Goal: Task Accomplishment & Management: Manage account settings

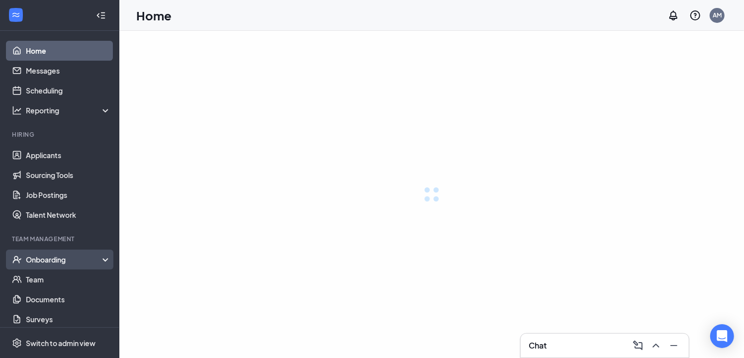
click at [39, 259] on div "Onboarding" at bounding box center [69, 260] width 86 height 10
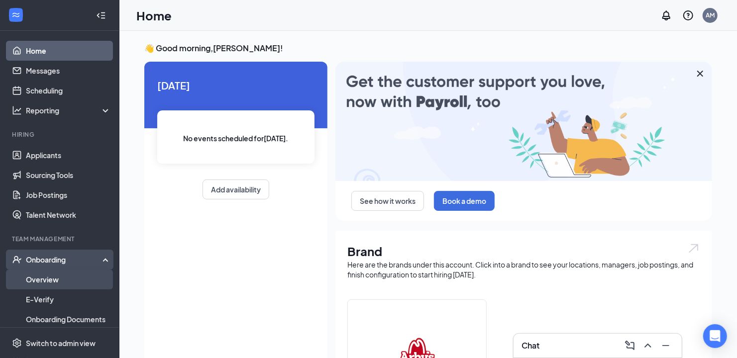
click at [39, 280] on link "Overview" at bounding box center [68, 280] width 85 height 20
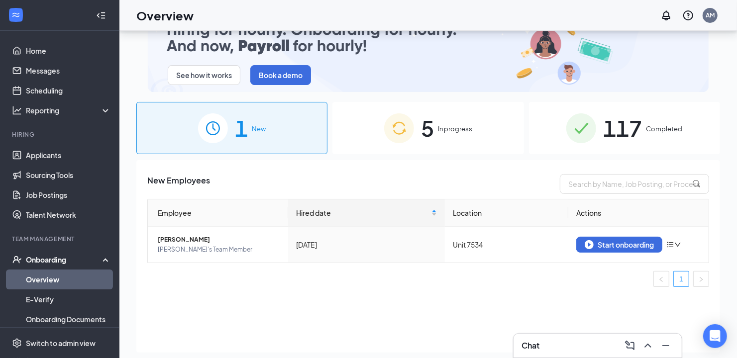
scroll to position [44, 0]
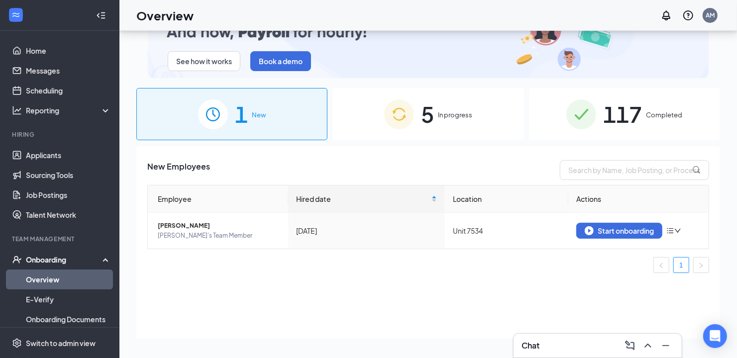
click at [413, 89] on div "5 In progress" at bounding box center [427, 114] width 191 height 52
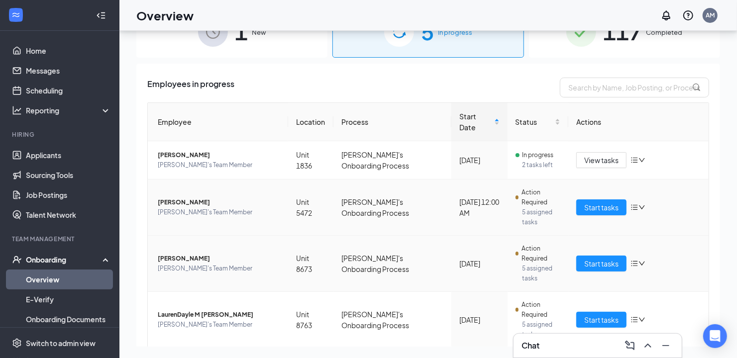
scroll to position [166, 0]
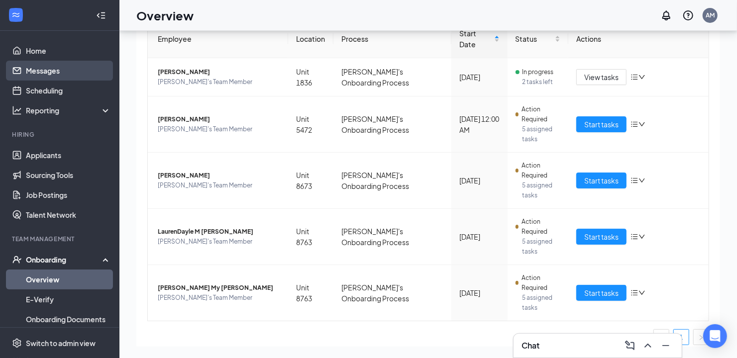
click at [45, 74] on link "Messages" at bounding box center [68, 71] width 85 height 20
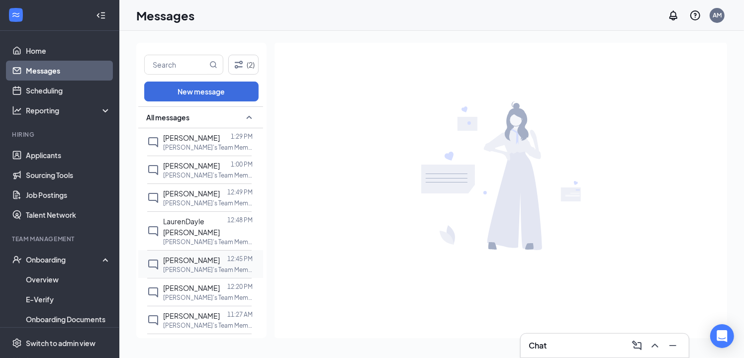
click at [185, 266] on p "[PERSON_NAME]'s Team Member at Unit 8763" at bounding box center [208, 270] width 90 height 8
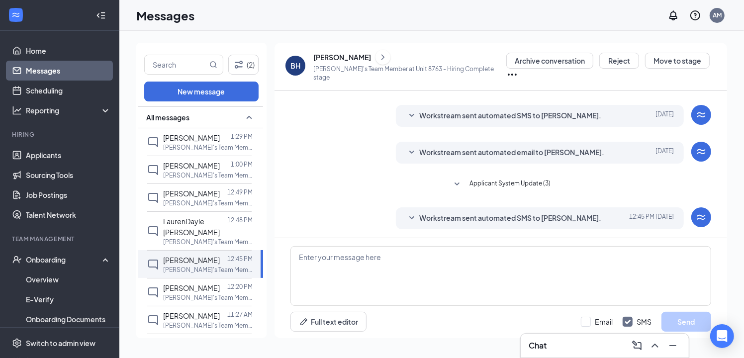
scroll to position [170, 0]
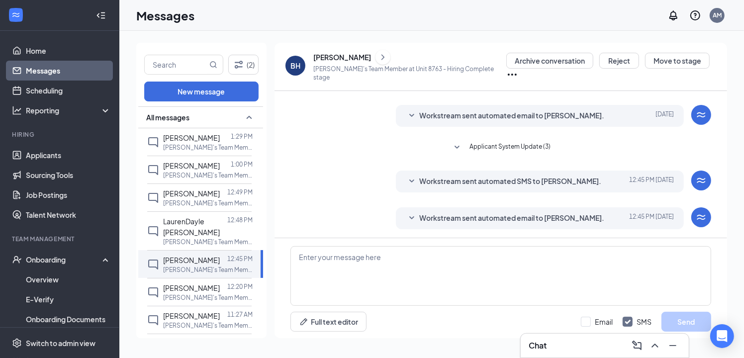
click at [517, 212] on span "Workstream sent automated email to [PERSON_NAME]." at bounding box center [512, 218] width 185 height 12
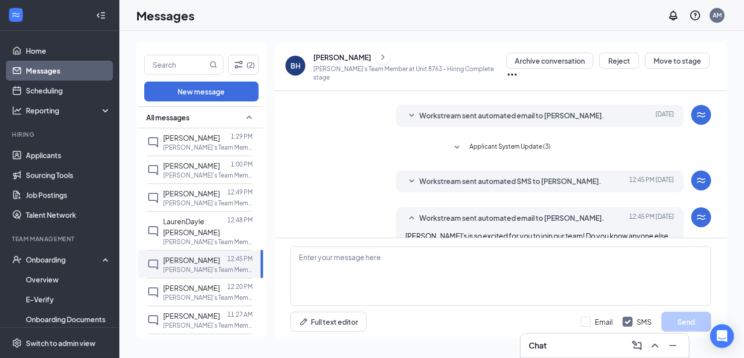
click at [517, 212] on span "Workstream sent automated email to [PERSON_NAME]." at bounding box center [512, 218] width 185 height 12
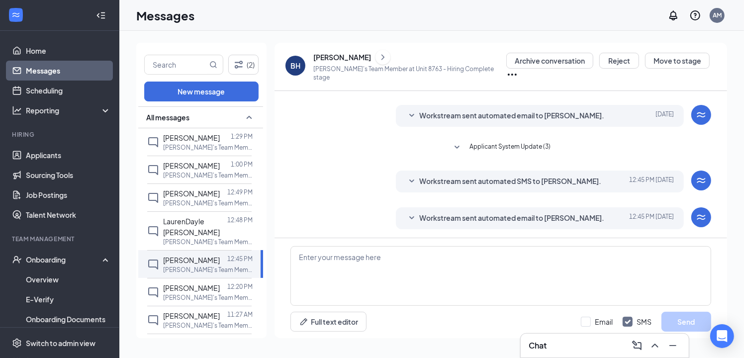
click at [495, 142] on span "Applicant System Update (3)" at bounding box center [510, 148] width 81 height 12
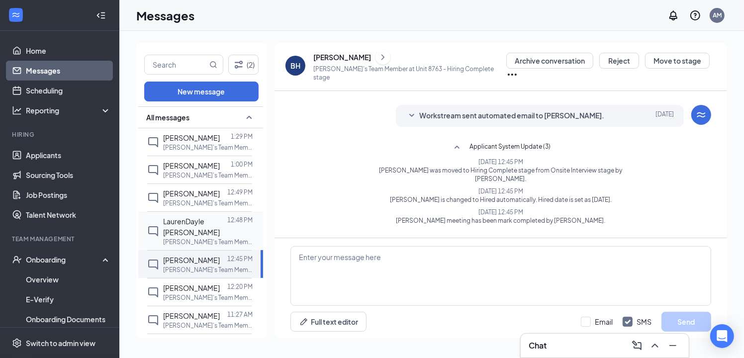
click at [192, 238] on p "[PERSON_NAME]'s Team Member at Unit 8763" at bounding box center [208, 242] width 90 height 8
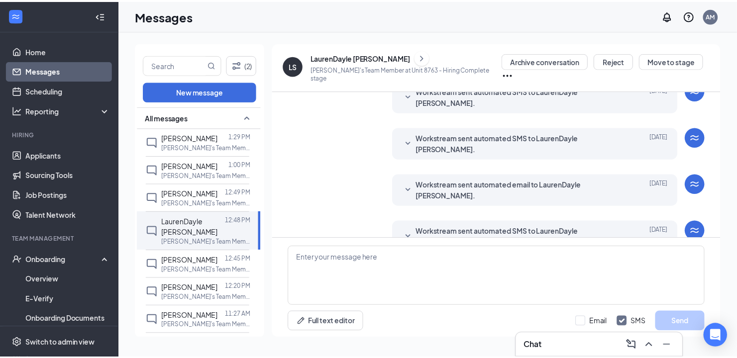
scroll to position [170, 0]
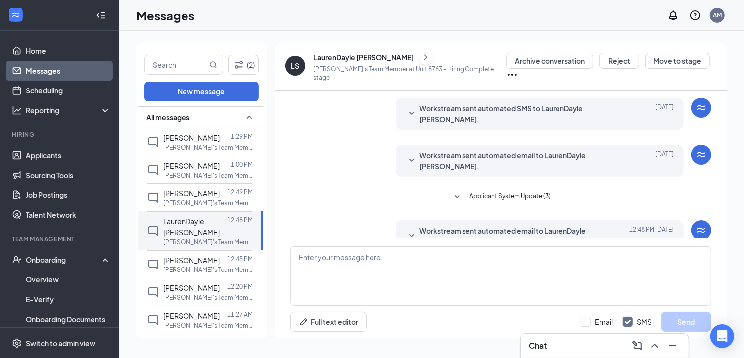
click at [498, 192] on span "Applicant System Update (3)" at bounding box center [510, 198] width 81 height 12
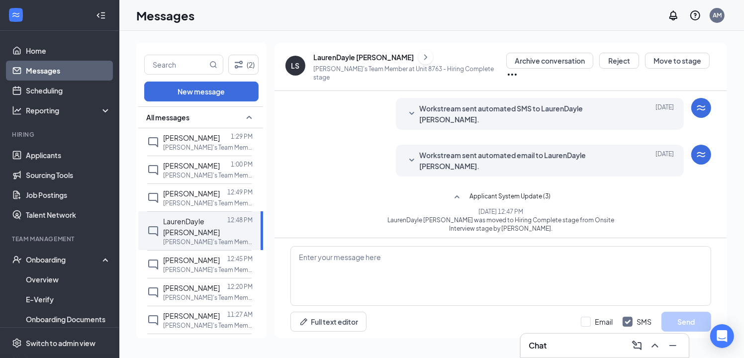
click at [501, 192] on span "Applicant System Update (3)" at bounding box center [510, 198] width 81 height 12
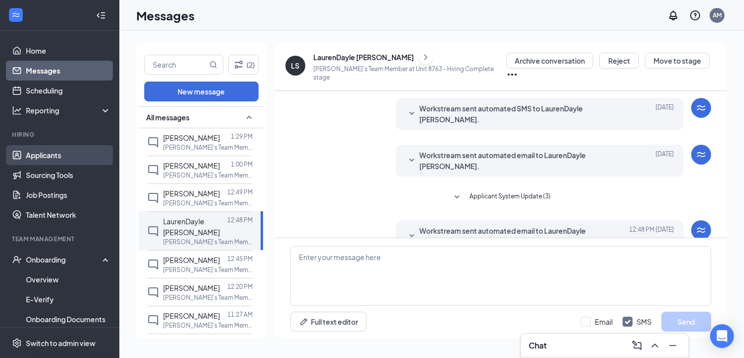
click at [46, 158] on link "Applicants" at bounding box center [68, 155] width 85 height 20
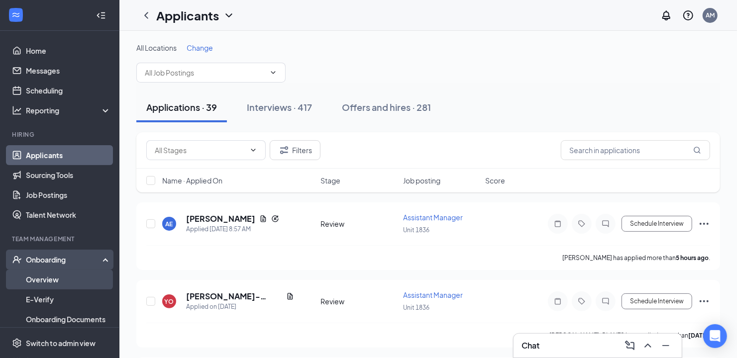
click at [48, 274] on link "Overview" at bounding box center [68, 280] width 85 height 20
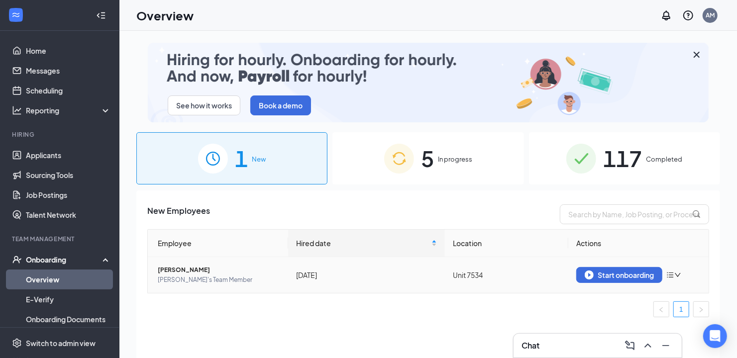
click at [672, 276] on icon "bars" at bounding box center [670, 275] width 8 height 8
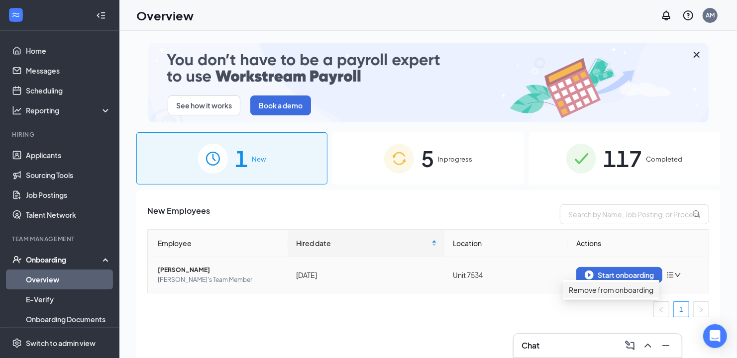
click at [600, 292] on div "Remove from onboarding" at bounding box center [611, 290] width 85 height 11
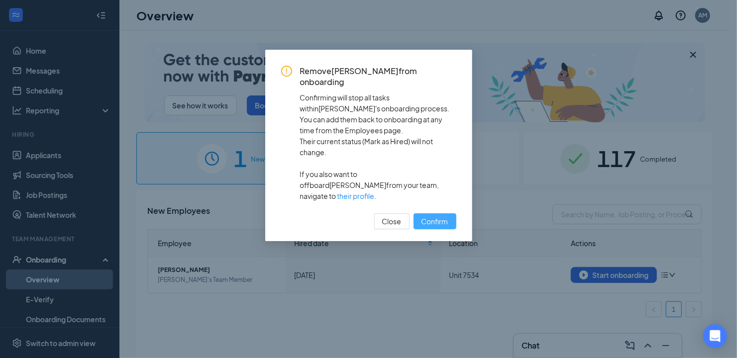
click at [428, 216] on span "Confirm" at bounding box center [434, 221] width 27 height 11
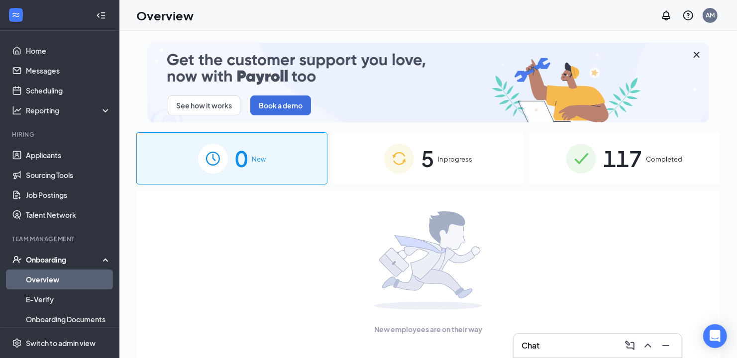
click at [464, 160] on span "In progress" at bounding box center [455, 159] width 34 height 10
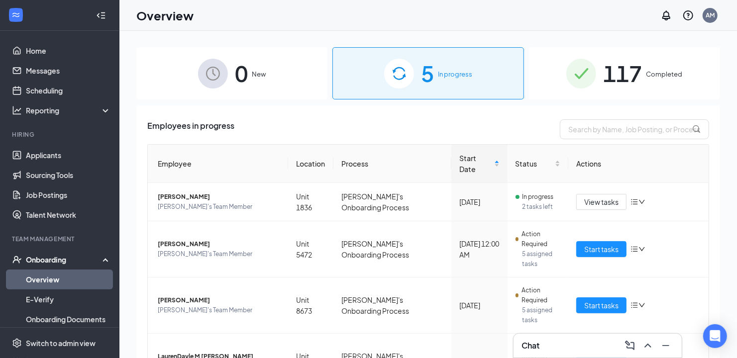
scroll to position [166, 0]
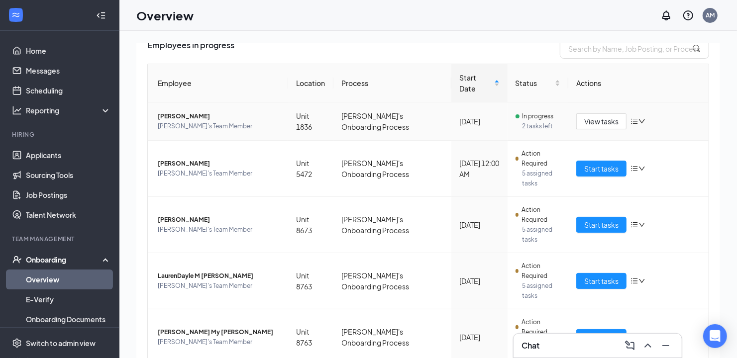
click at [632, 117] on icon "bars" at bounding box center [634, 121] width 8 height 8
click at [711, 118] on div "Employees in progress Employee Location Process Start Date Status Actions [PERS…" at bounding box center [428, 225] width 584 height 400
click at [568, 108] on td "View tasks" at bounding box center [638, 121] width 140 height 38
click at [584, 116] on span "View tasks" at bounding box center [601, 121] width 34 height 11
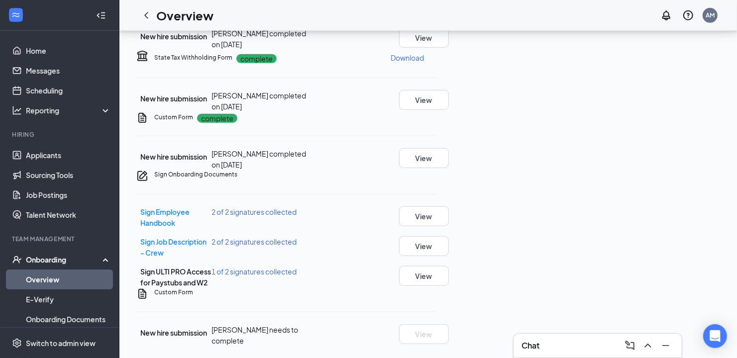
scroll to position [527, 0]
click at [296, 267] on span "1 of 2 signatures collected" at bounding box center [253, 271] width 85 height 9
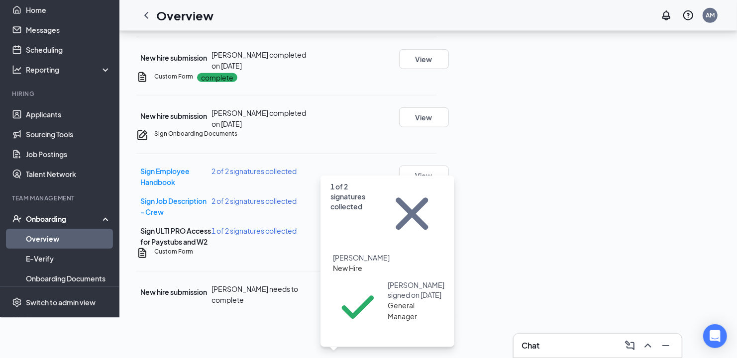
click at [436, 212] on div "Sign Employee Handbook 2 of 2 signatures collected View Sign Job Description - …" at bounding box center [286, 207] width 300 height 82
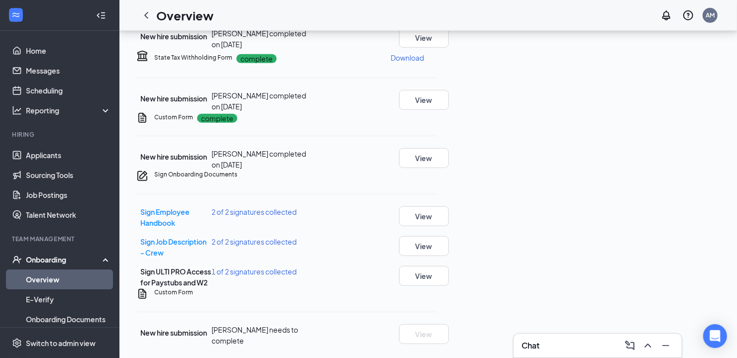
click at [436, 175] on icon "Ellipses" at bounding box center [436, 175] width 0 height 0
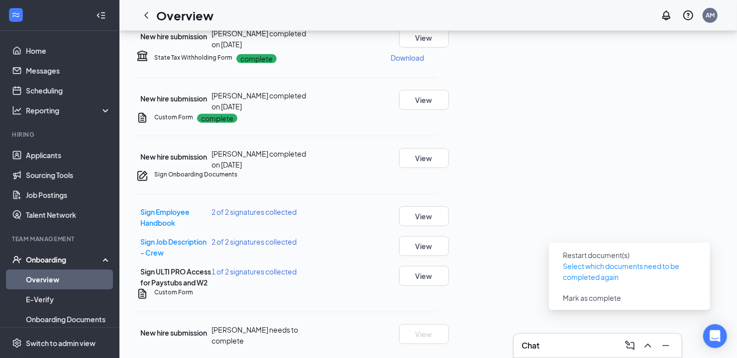
click at [436, 175] on icon "Ellipses" at bounding box center [436, 175] width 0 height 0
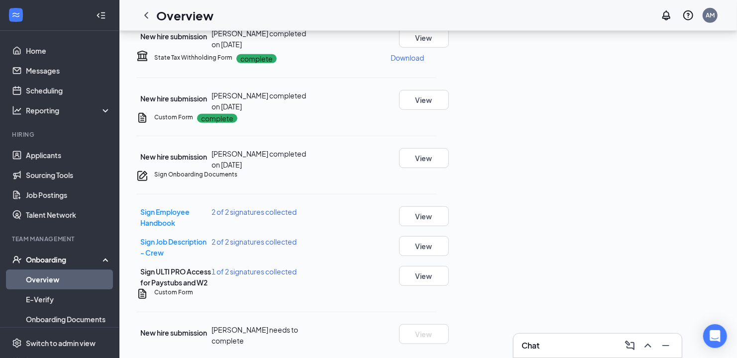
click at [436, 175] on div "Sign Onboarding Documents Sign Employee Handbook 2 of 2 signatures collected Vi…" at bounding box center [286, 229] width 300 height 118
